Goal: Task Accomplishment & Management: Use online tool/utility

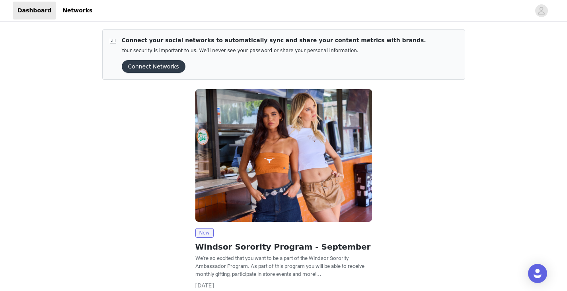
click at [155, 67] on button "Connect Networks" at bounding box center [154, 66] width 64 height 13
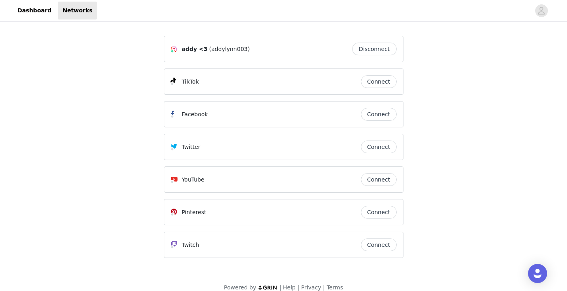
click at [376, 84] on button "Connect" at bounding box center [379, 81] width 36 height 13
click at [43, 6] on link "Dashboard" at bounding box center [34, 11] width 43 height 18
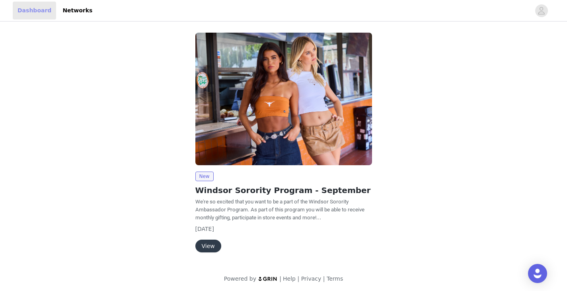
scroll to position [2, 0]
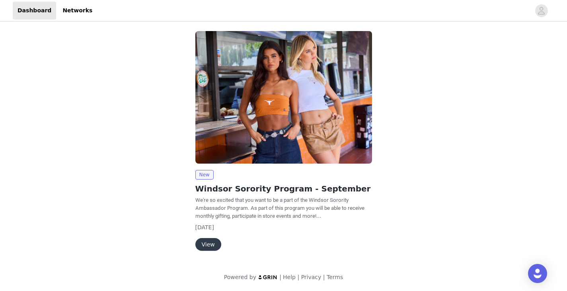
click at [202, 243] on button "View" at bounding box center [208, 244] width 26 height 13
